Goal: Transaction & Acquisition: Purchase product/service

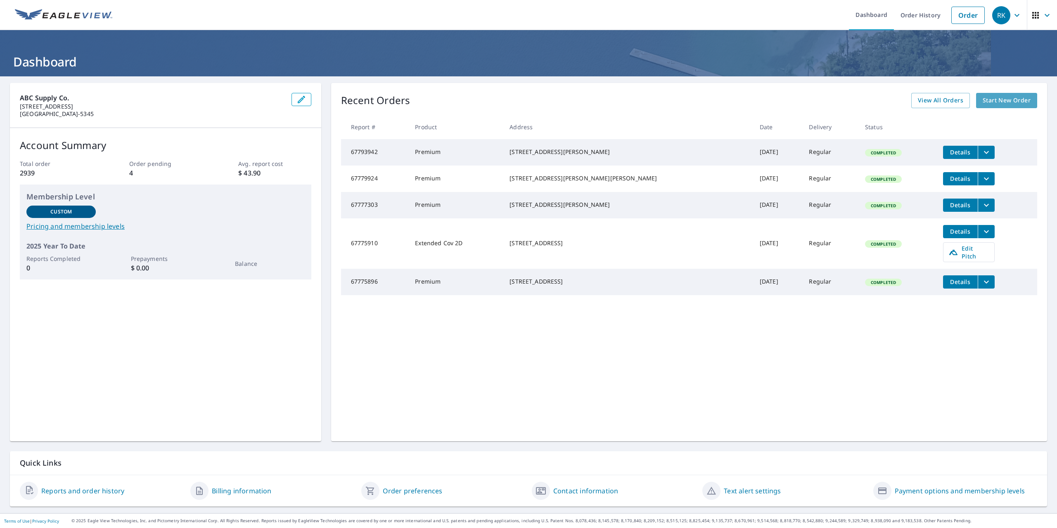
click at [999, 102] on span "Start New Order" at bounding box center [1007, 100] width 48 height 10
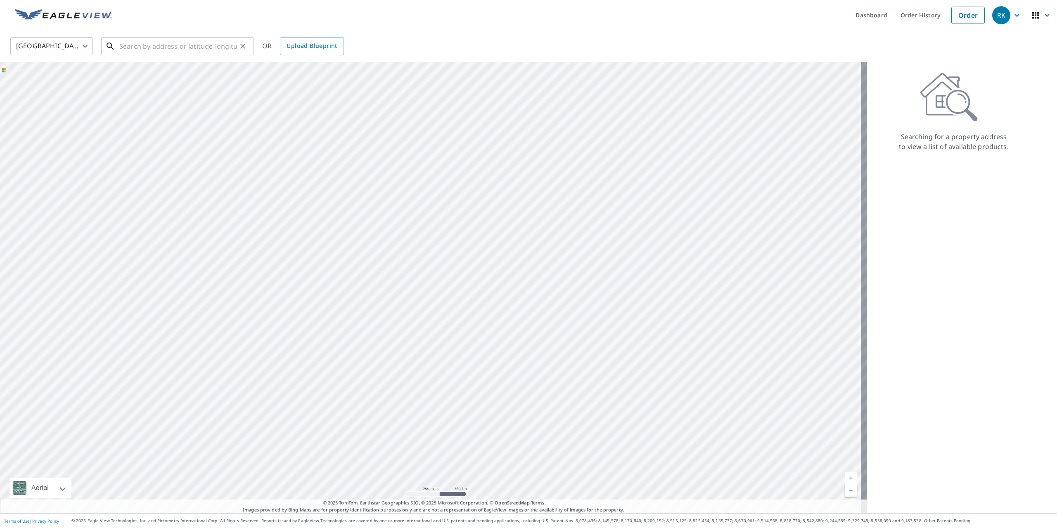
click at [162, 48] on input "text" at bounding box center [178, 46] width 118 height 23
click at [159, 74] on span "22971 Highway 76 E" at bounding box center [183, 70] width 130 height 10
type input "[STREET_ADDRESS]"
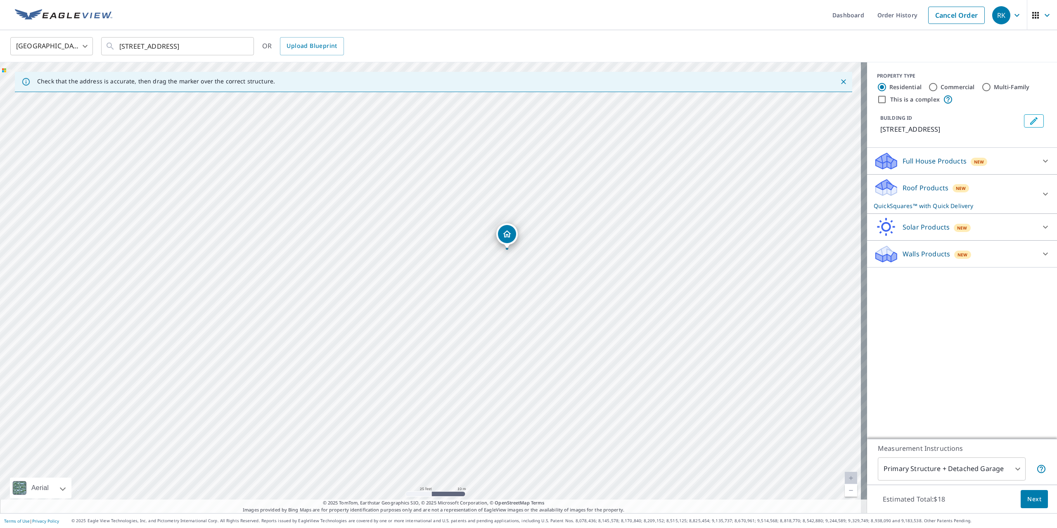
click at [929, 86] on input "Commercial" at bounding box center [934, 87] width 10 height 10
radio input "true"
type input "4"
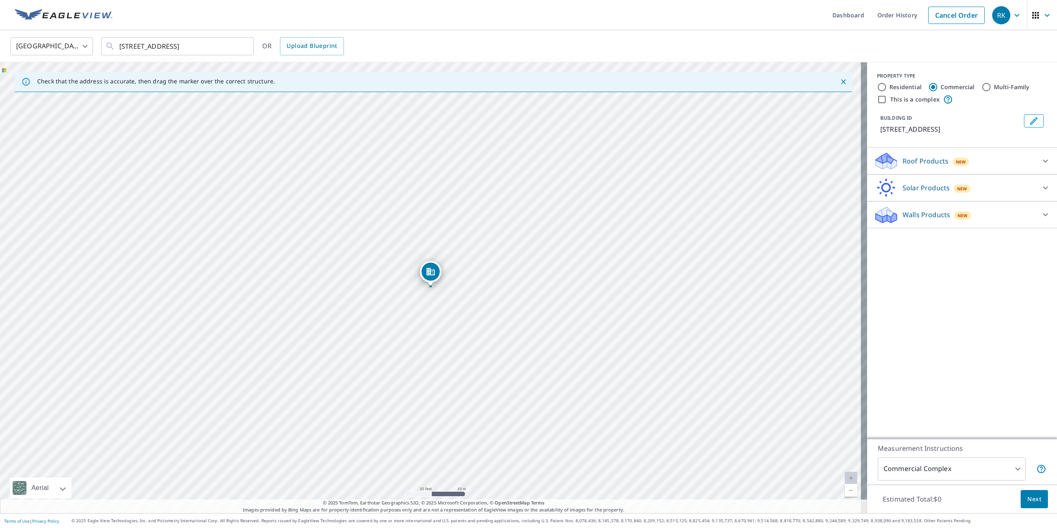
click at [1028, 498] on span "Next" at bounding box center [1035, 499] width 14 height 10
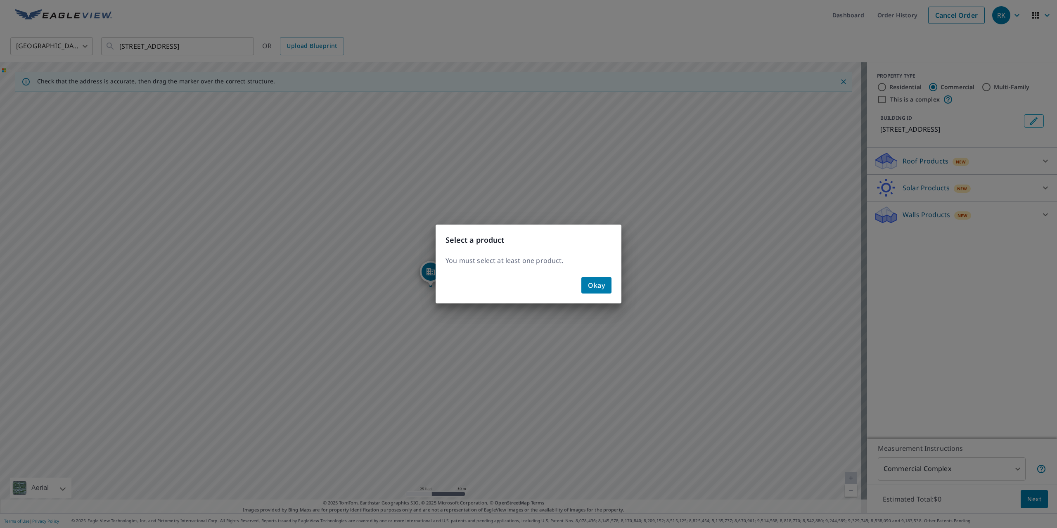
click at [594, 287] on span "Okay" at bounding box center [596, 286] width 17 height 12
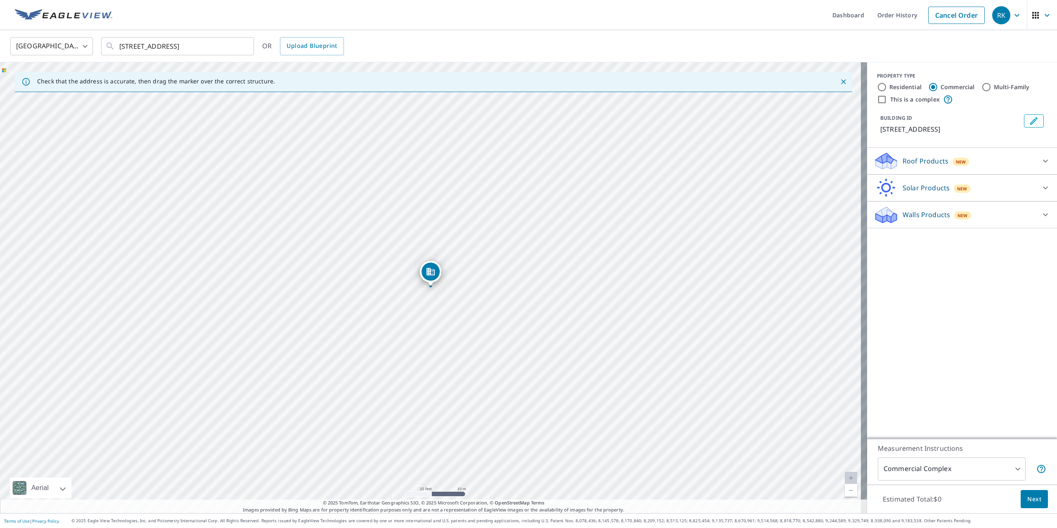
click at [888, 164] on icon at bounding box center [886, 164] width 21 height 10
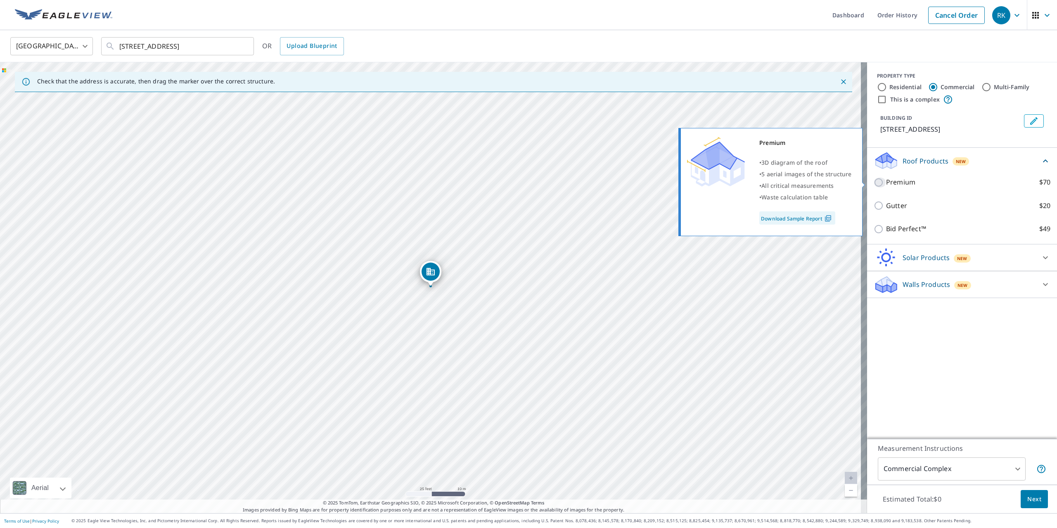
click at [874, 178] on input "Premium $70" at bounding box center [880, 183] width 12 height 10
checkbox input "true"
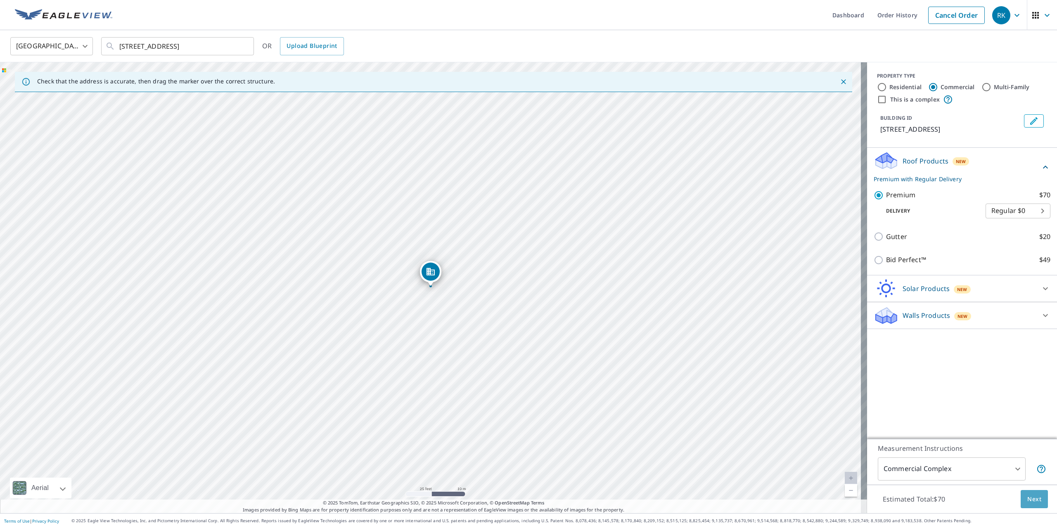
click at [1034, 503] on span "Next" at bounding box center [1035, 499] width 14 height 10
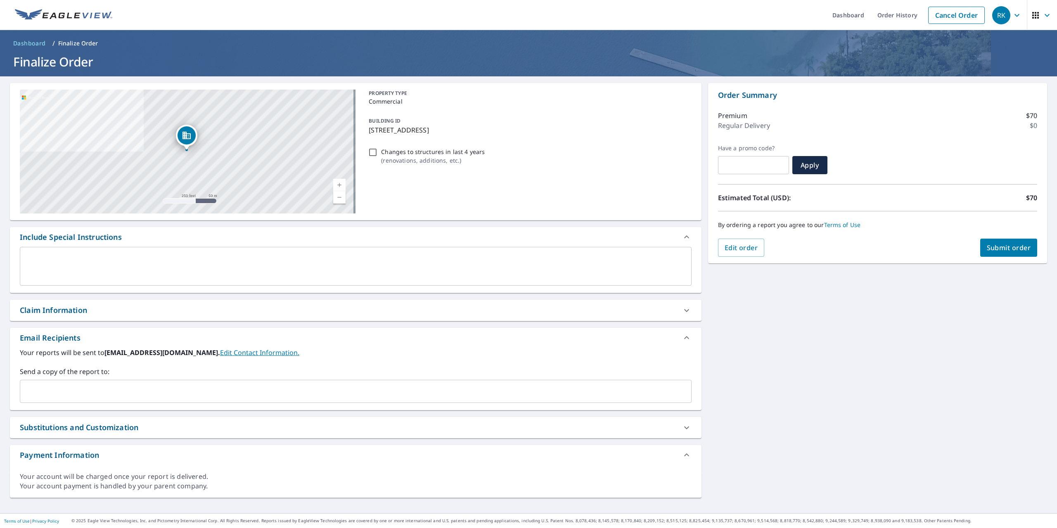
click at [141, 386] on input "text" at bounding box center [350, 392] width 652 height 16
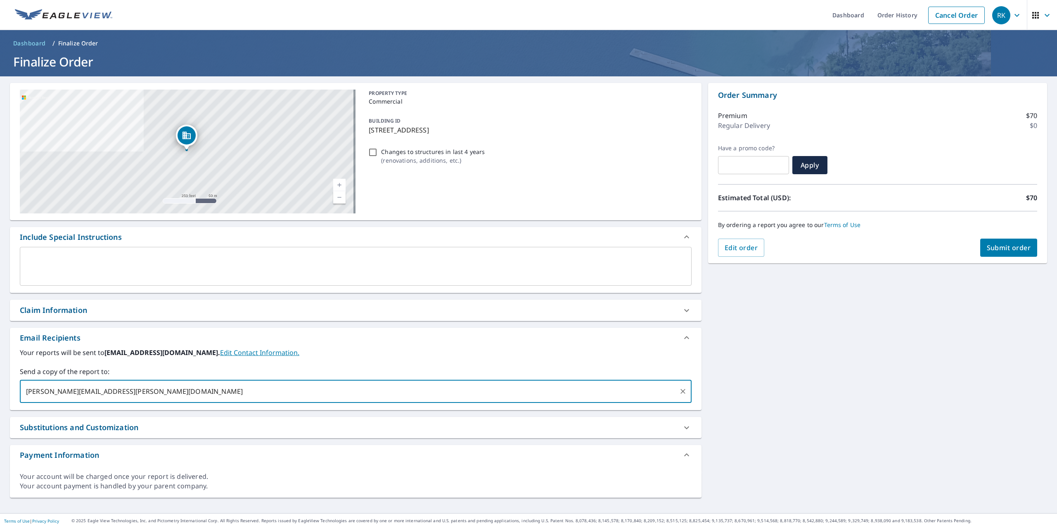
type input "[PERSON_NAME][EMAIL_ADDRESS][PERSON_NAME][DOMAIN_NAME]"
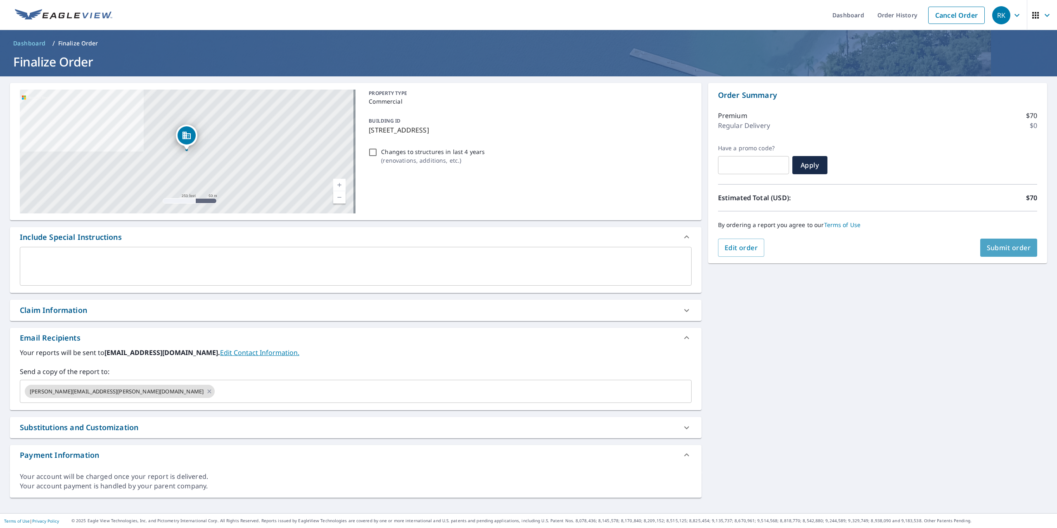
click at [1004, 254] on button "Submit order" at bounding box center [1009, 248] width 57 height 18
checkbox input "true"
